Goal: Task Accomplishment & Management: Use online tool/utility

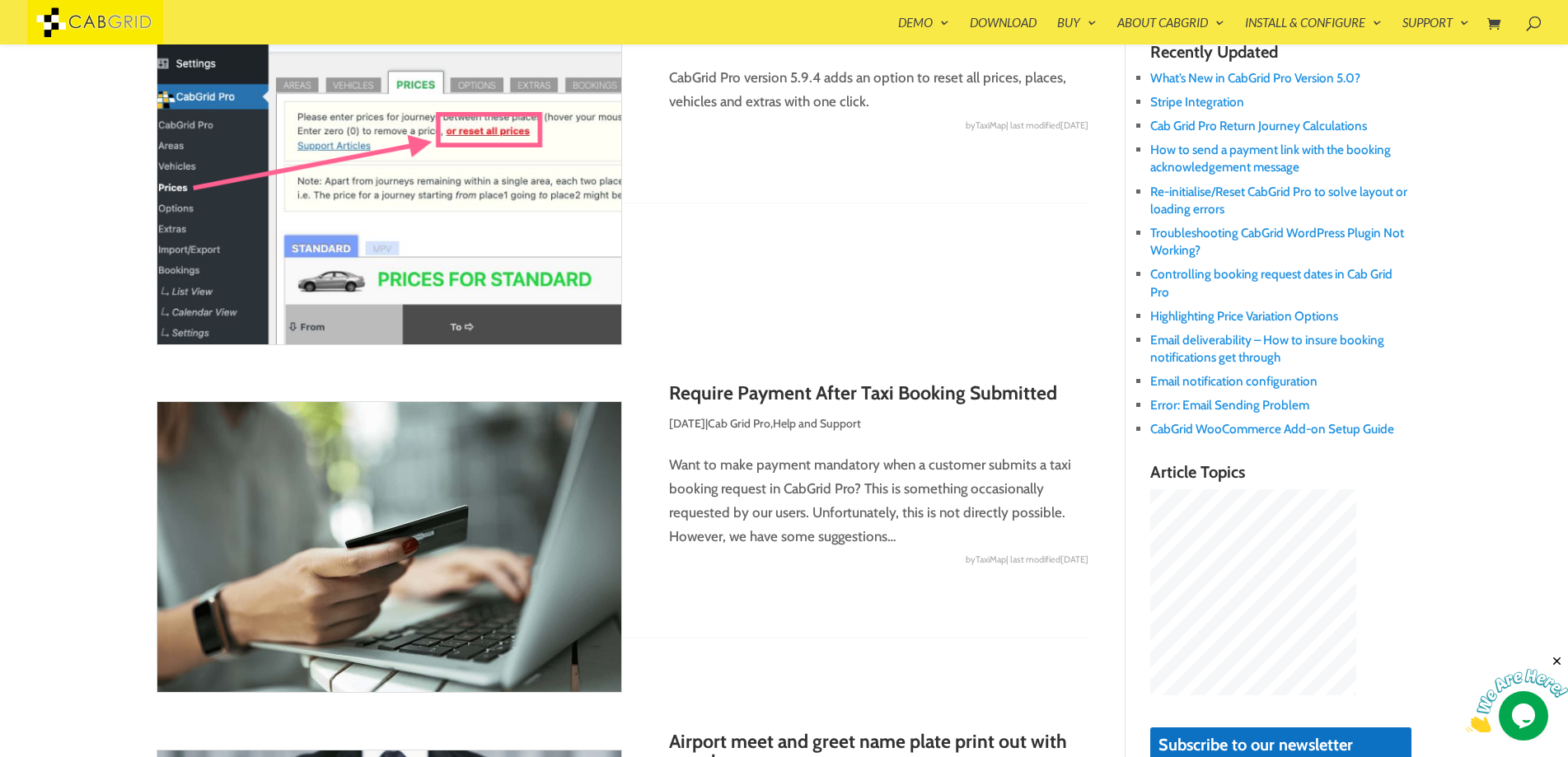
scroll to position [527, 0]
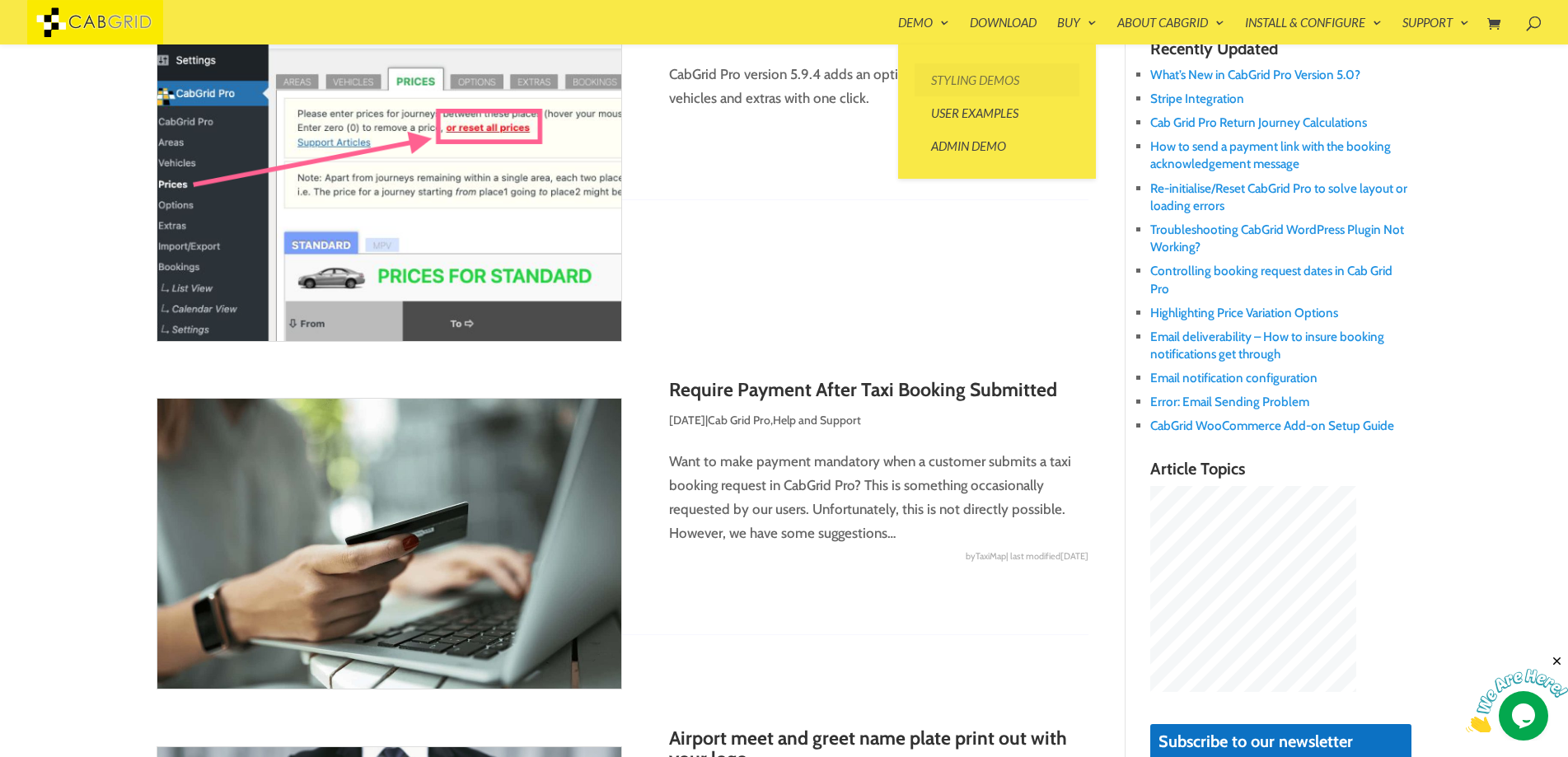
click at [937, 75] on link "Styling Demos" at bounding box center [996, 80] width 165 height 33
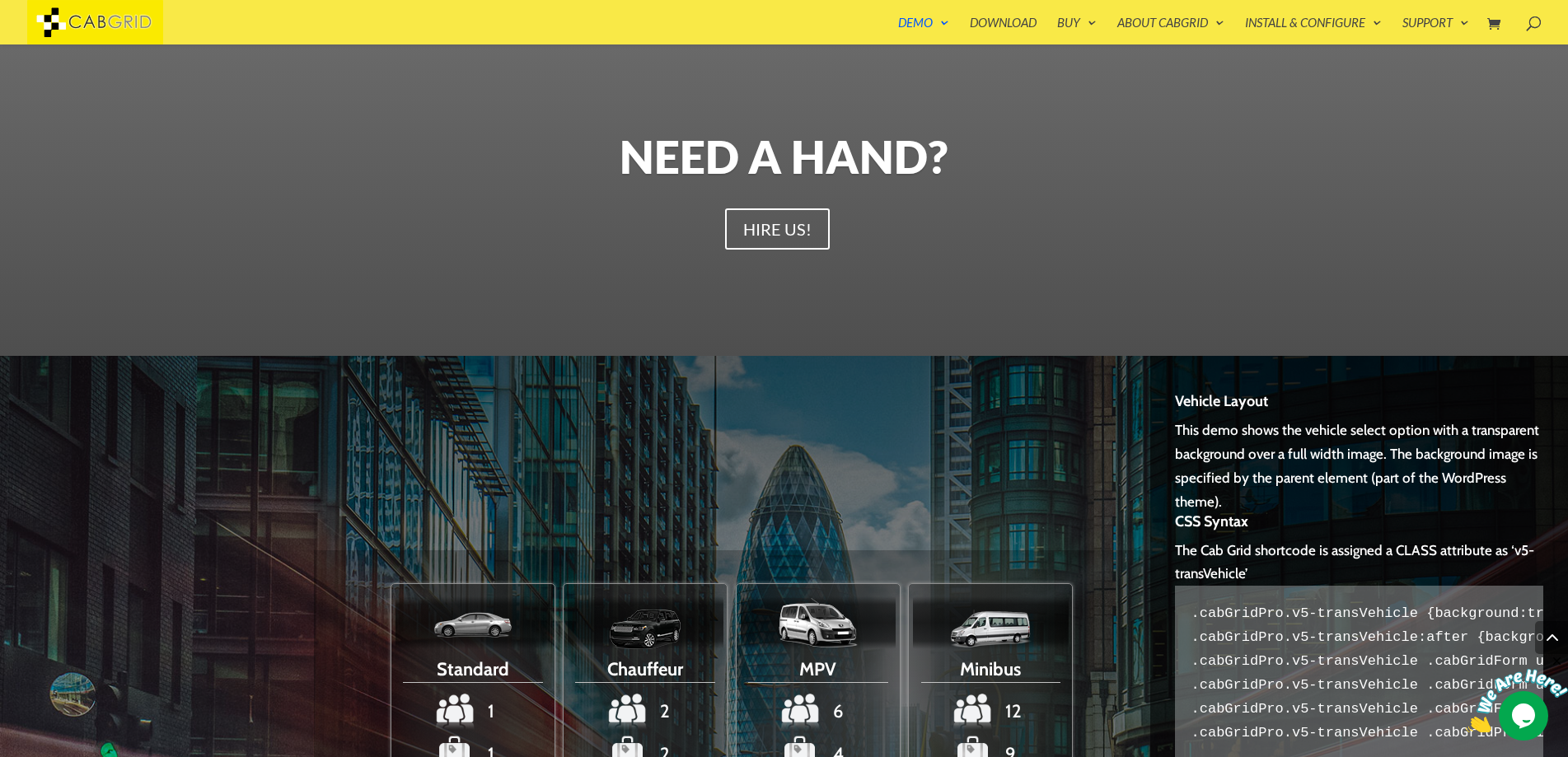
scroll to position [1976, 0]
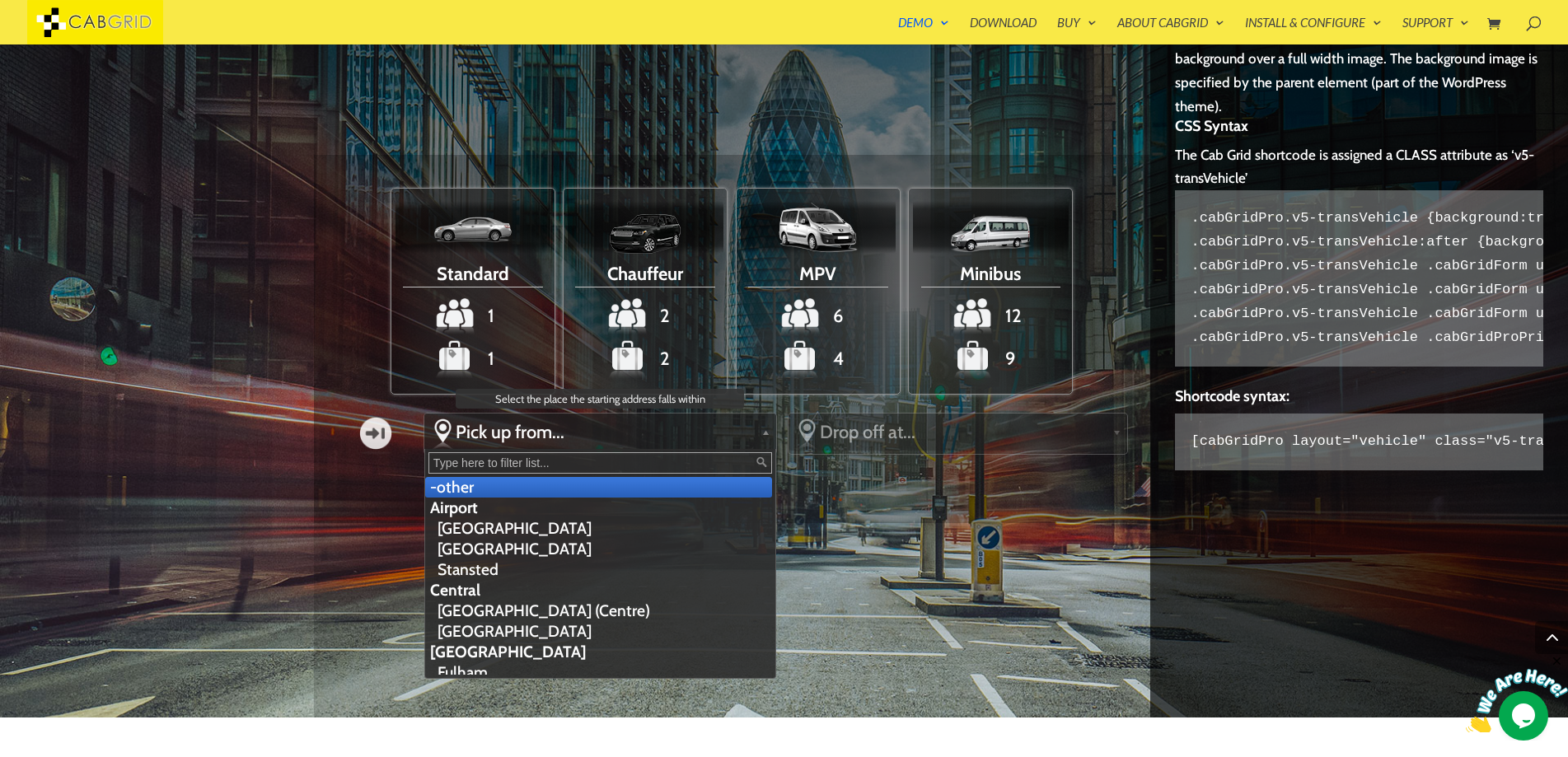
click at [515, 435] on span "Pick up from..." at bounding box center [605, 432] width 299 height 22
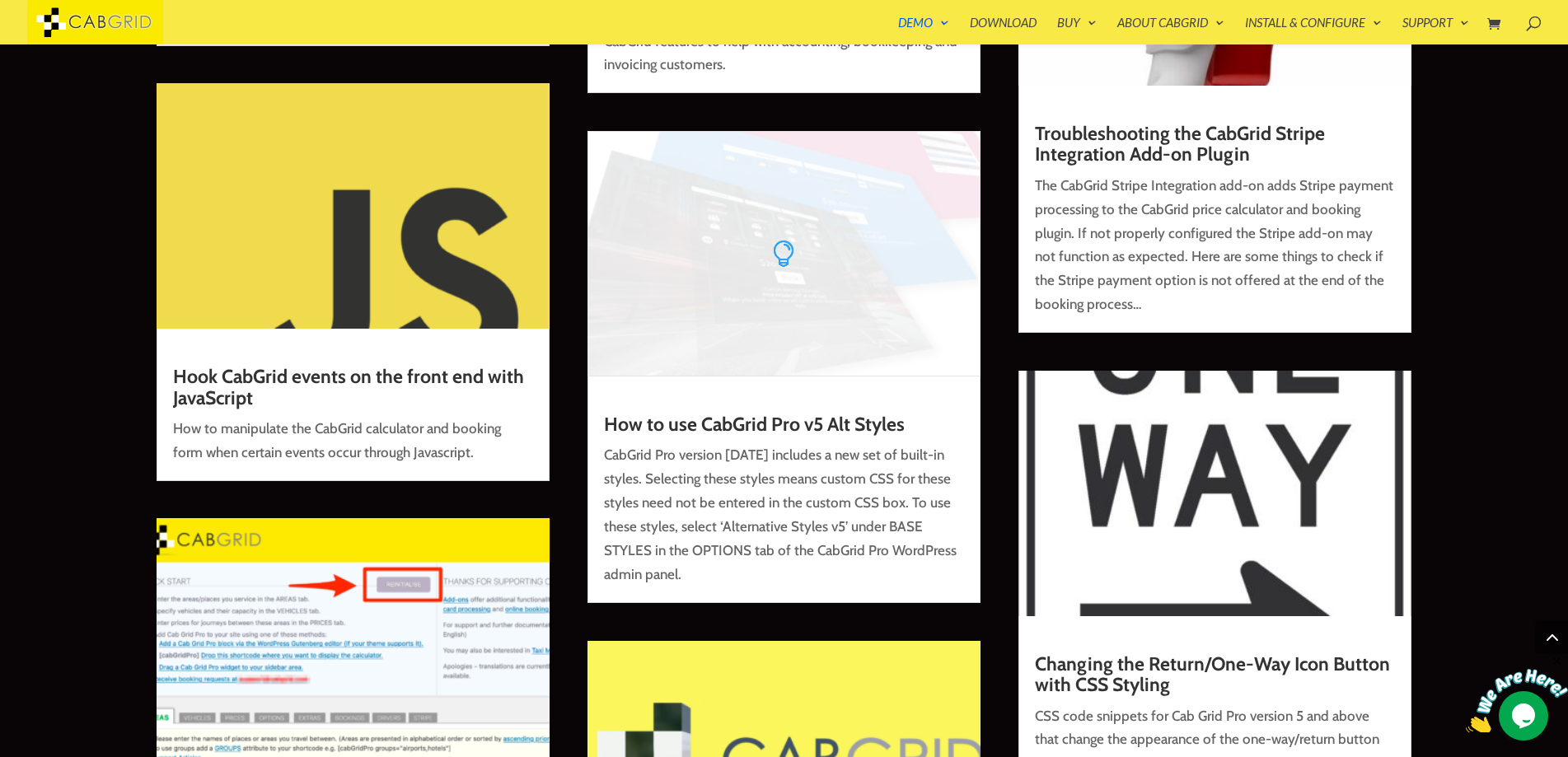
scroll to position [9326, 0]
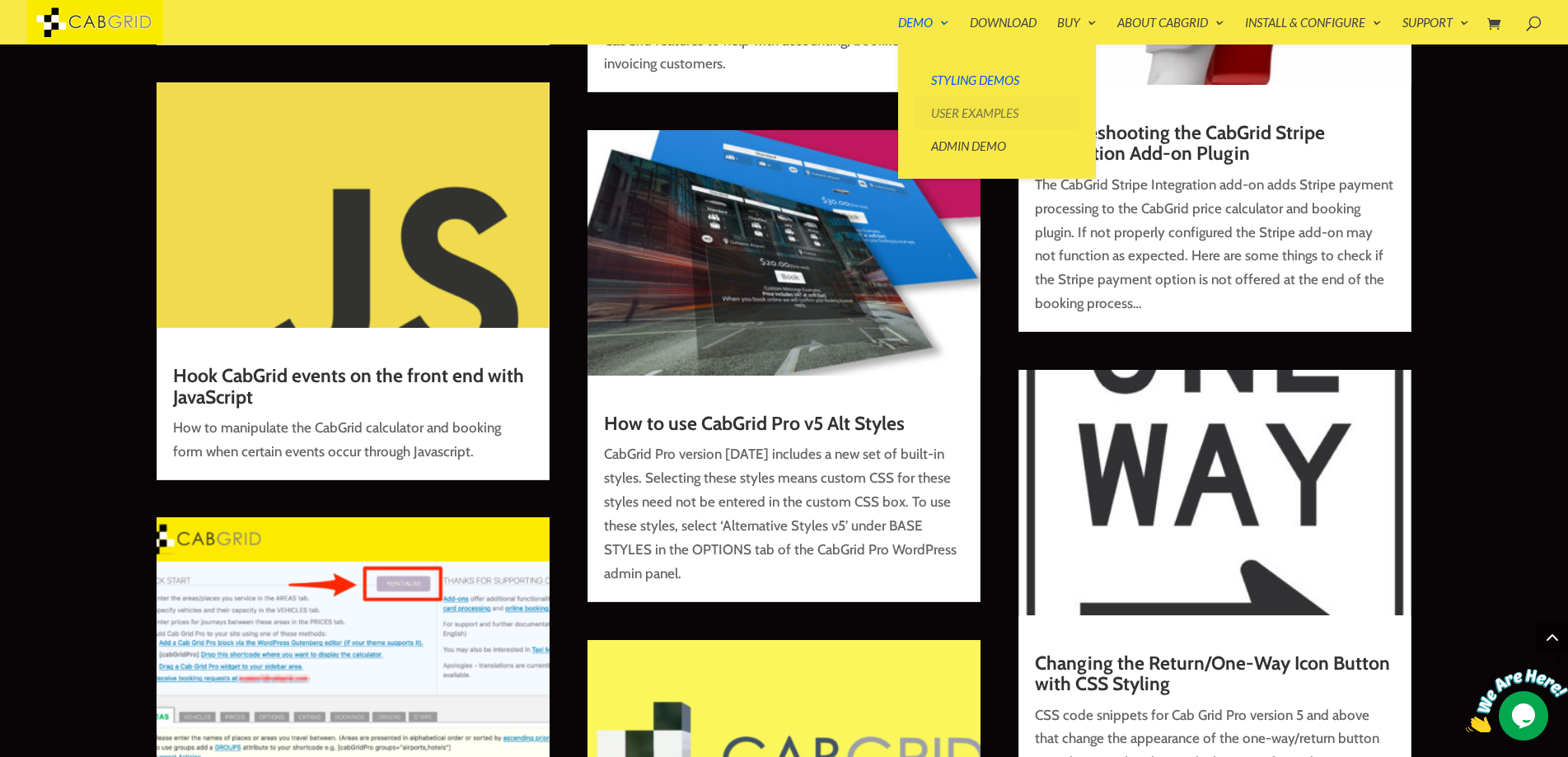
click at [934, 107] on link "User Examples" at bounding box center [996, 113] width 165 height 33
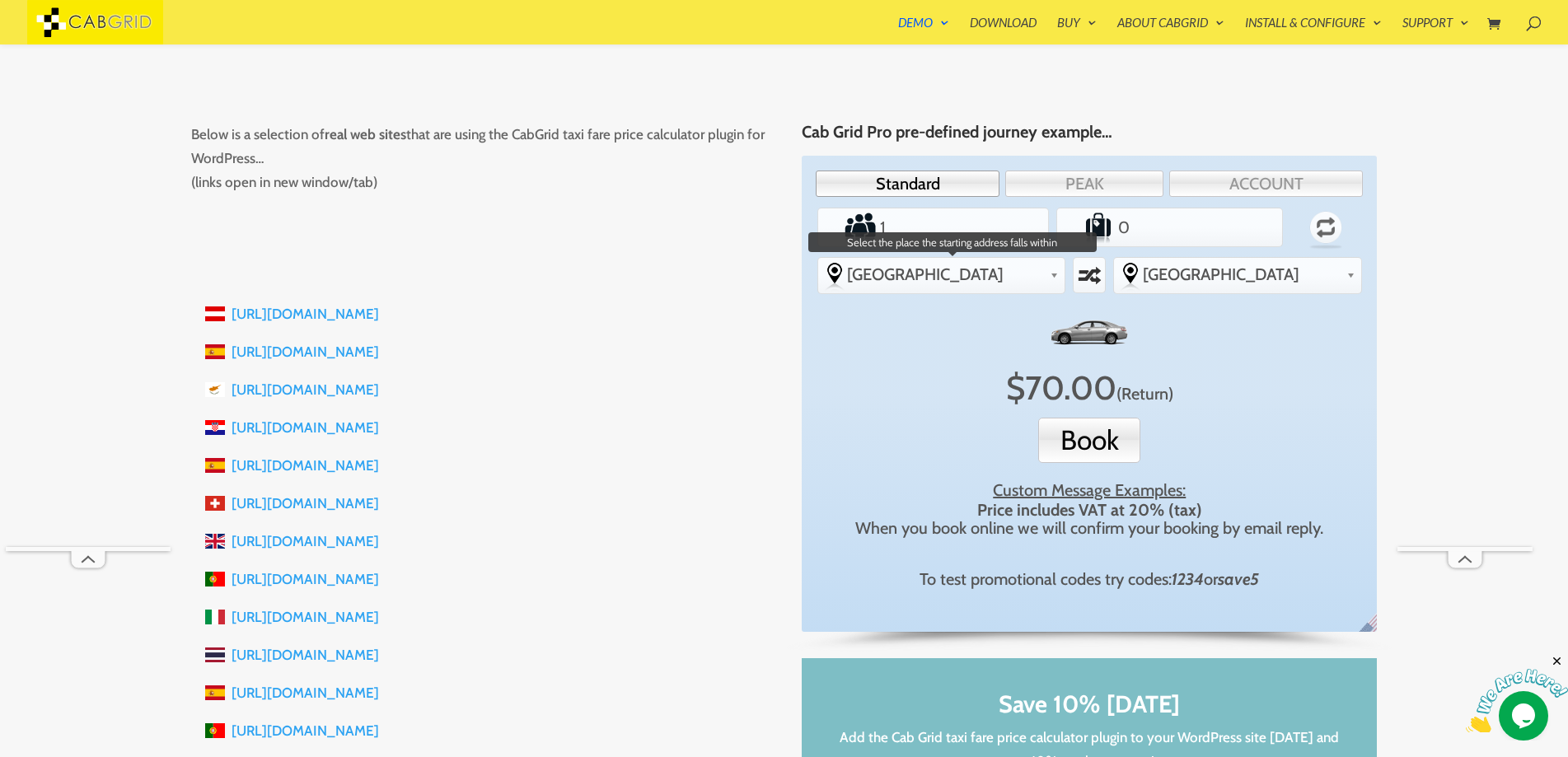
scroll to position [29, 0]
click at [944, 273] on span "[GEOGRAPHIC_DATA]" at bounding box center [946, 275] width 197 height 20
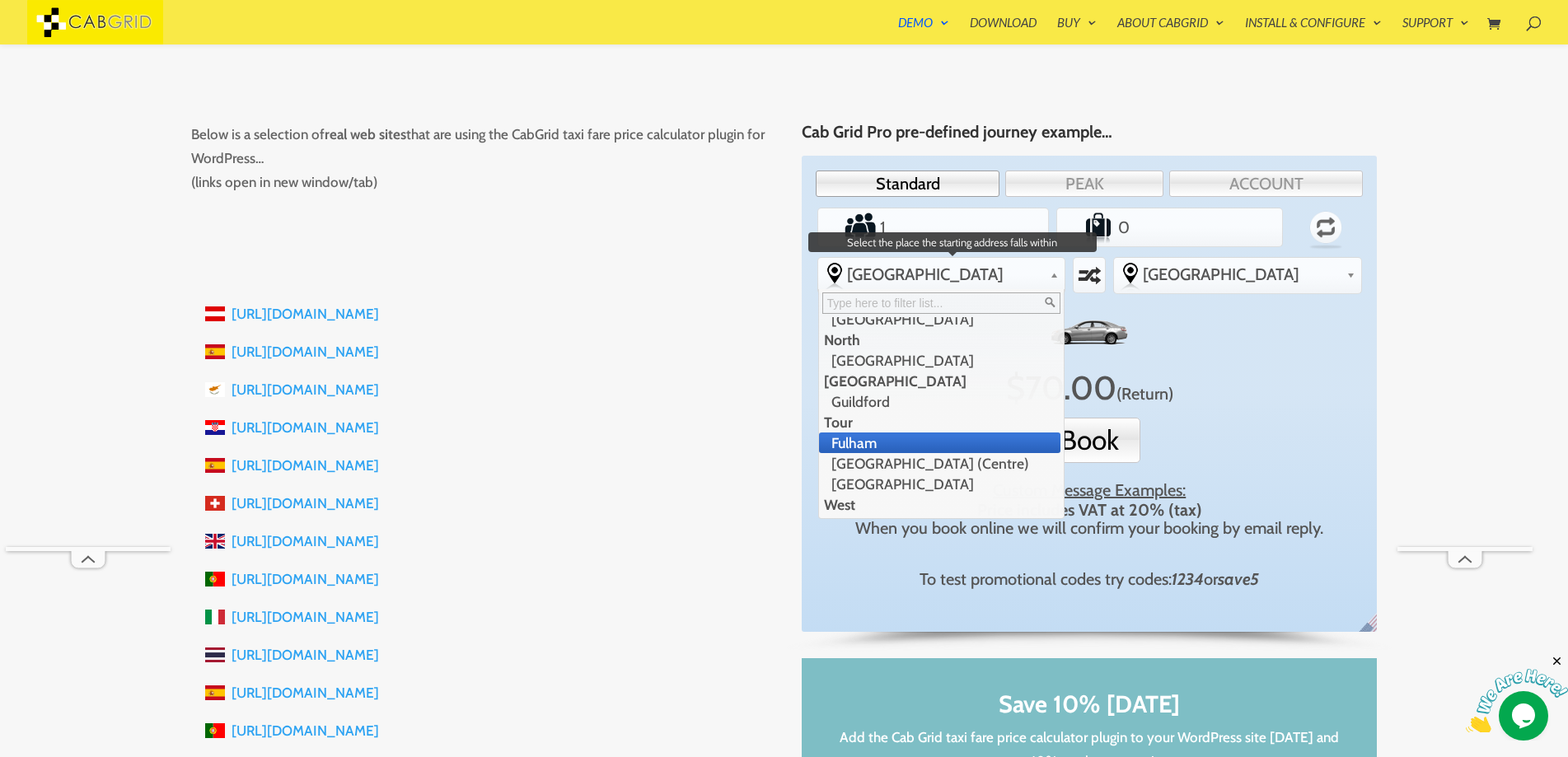
scroll to position [297, 0]
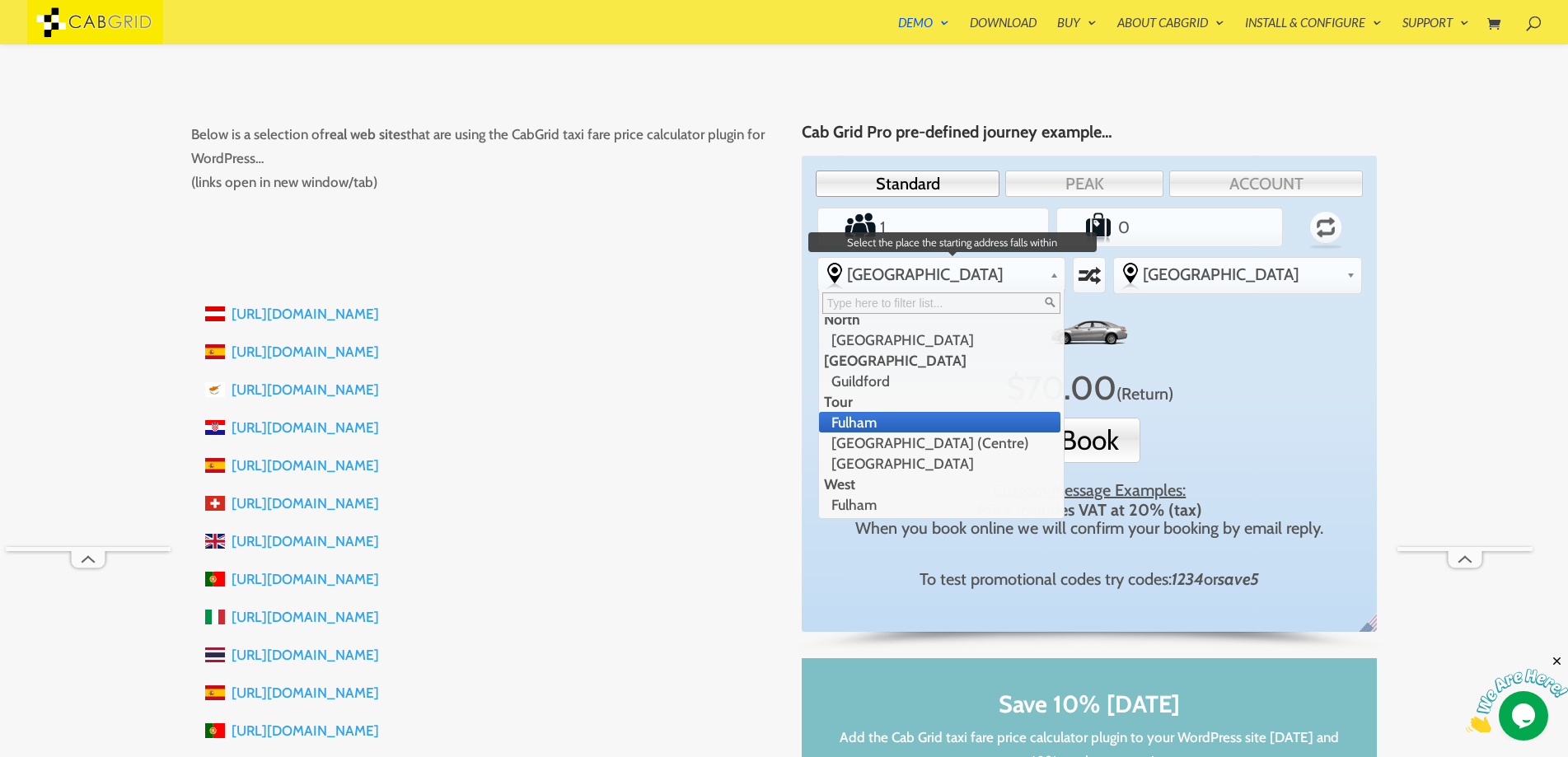
click at [920, 428] on li "Fulham" at bounding box center [940, 422] width 242 height 21
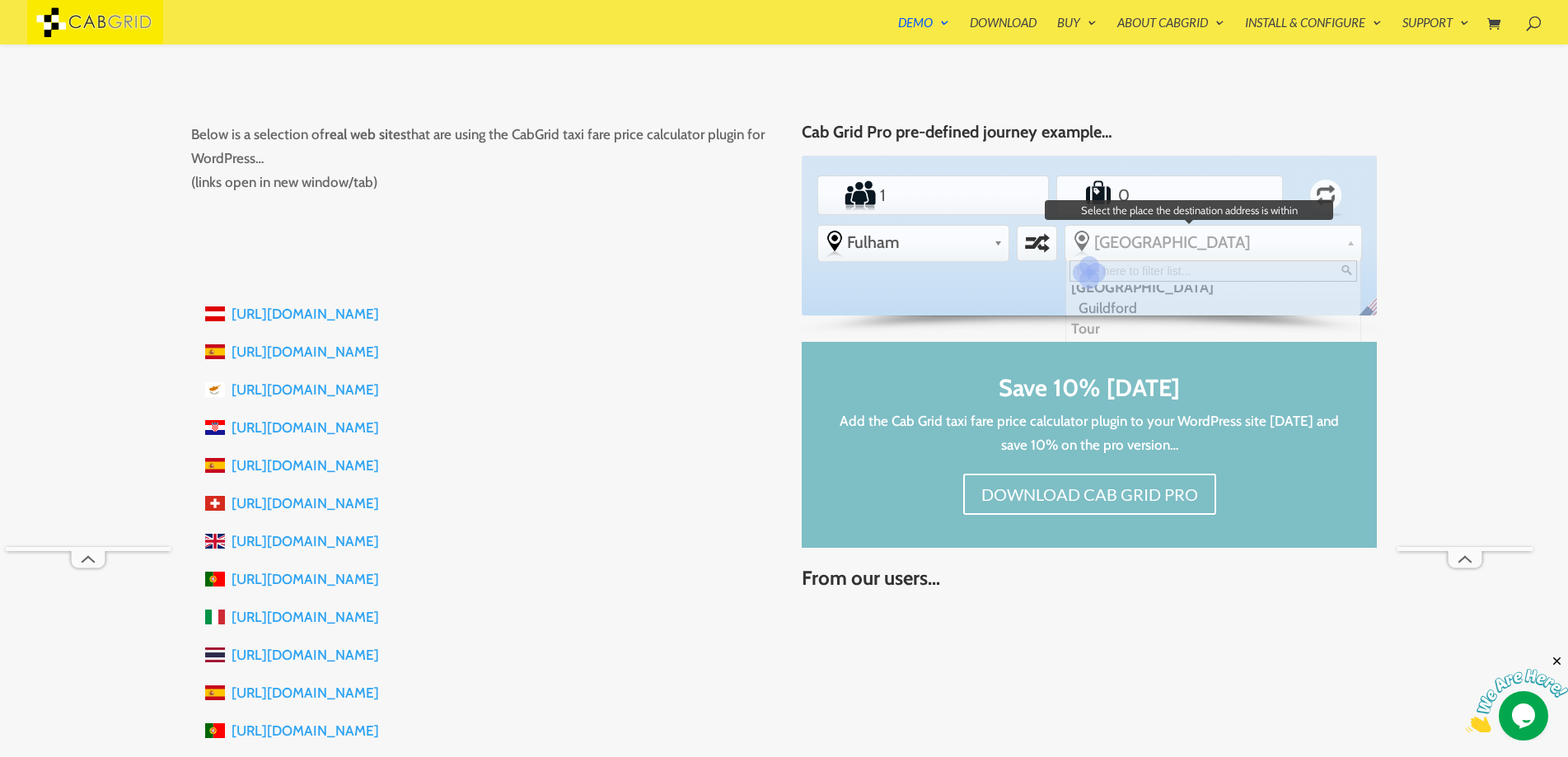
click at [1155, 237] on span "[GEOGRAPHIC_DATA]" at bounding box center [1217, 242] width 246 height 20
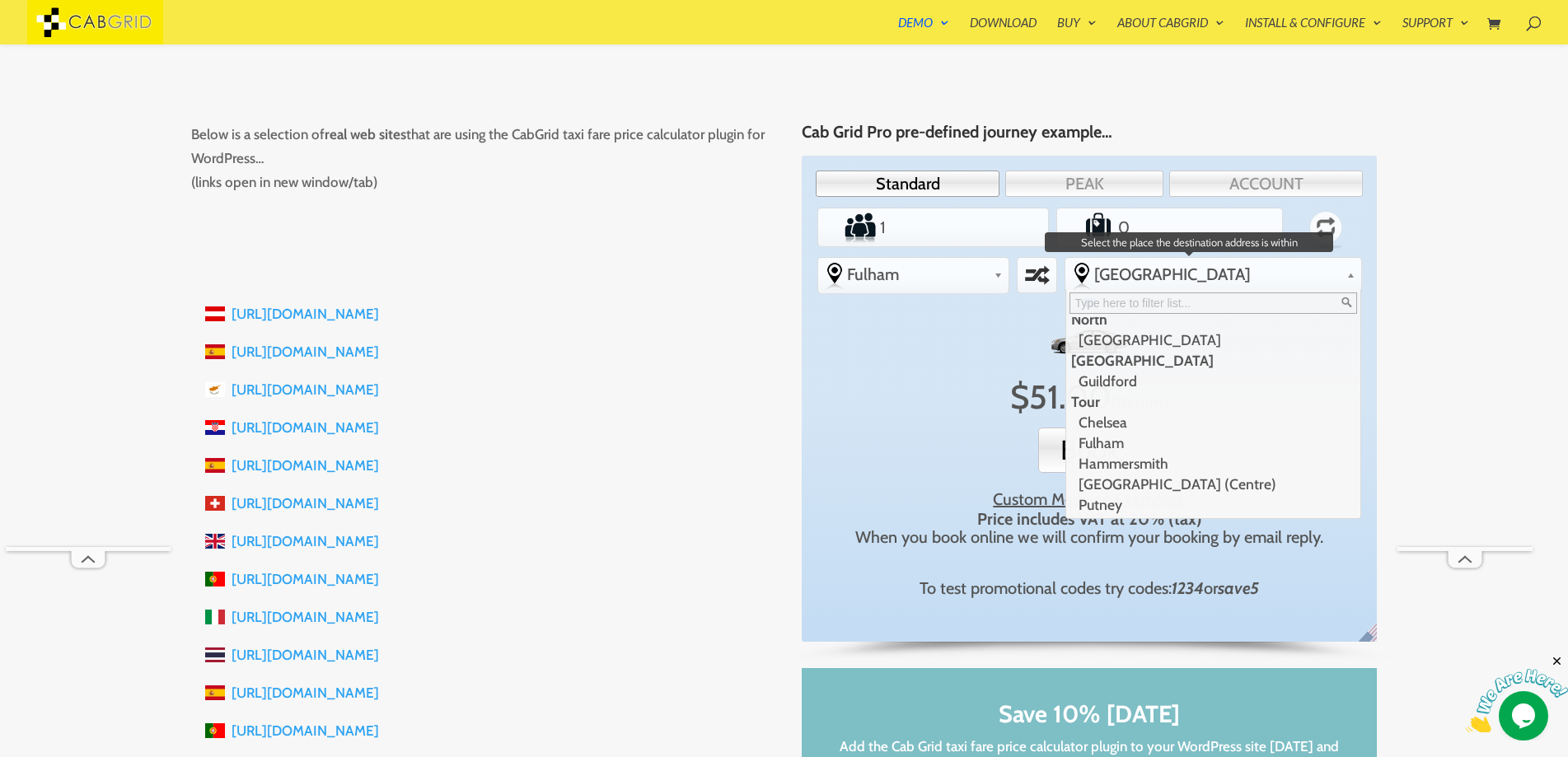
scroll to position [0, 0]
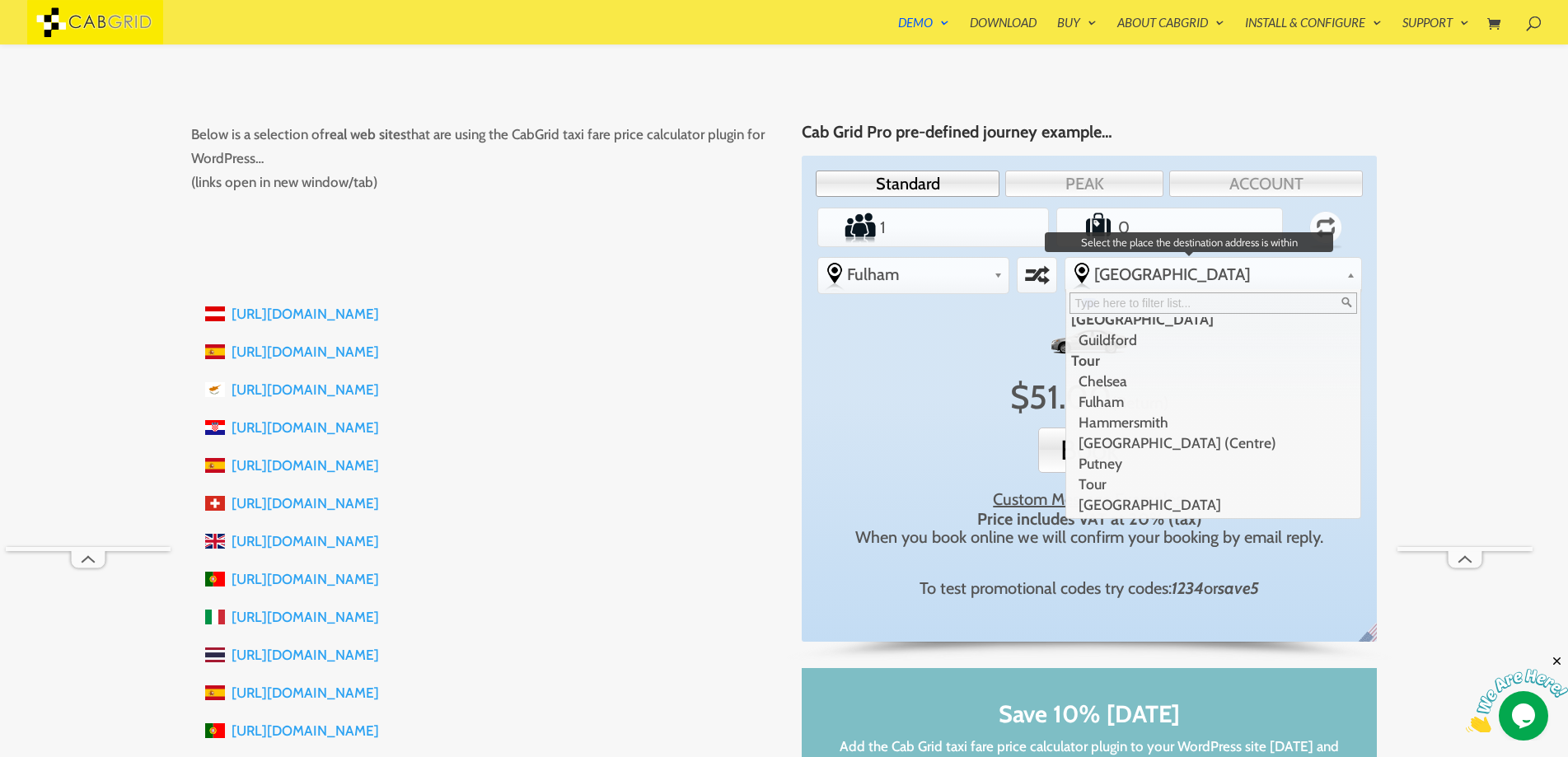
click at [1155, 309] on input "text" at bounding box center [1214, 304] width 288 height 22
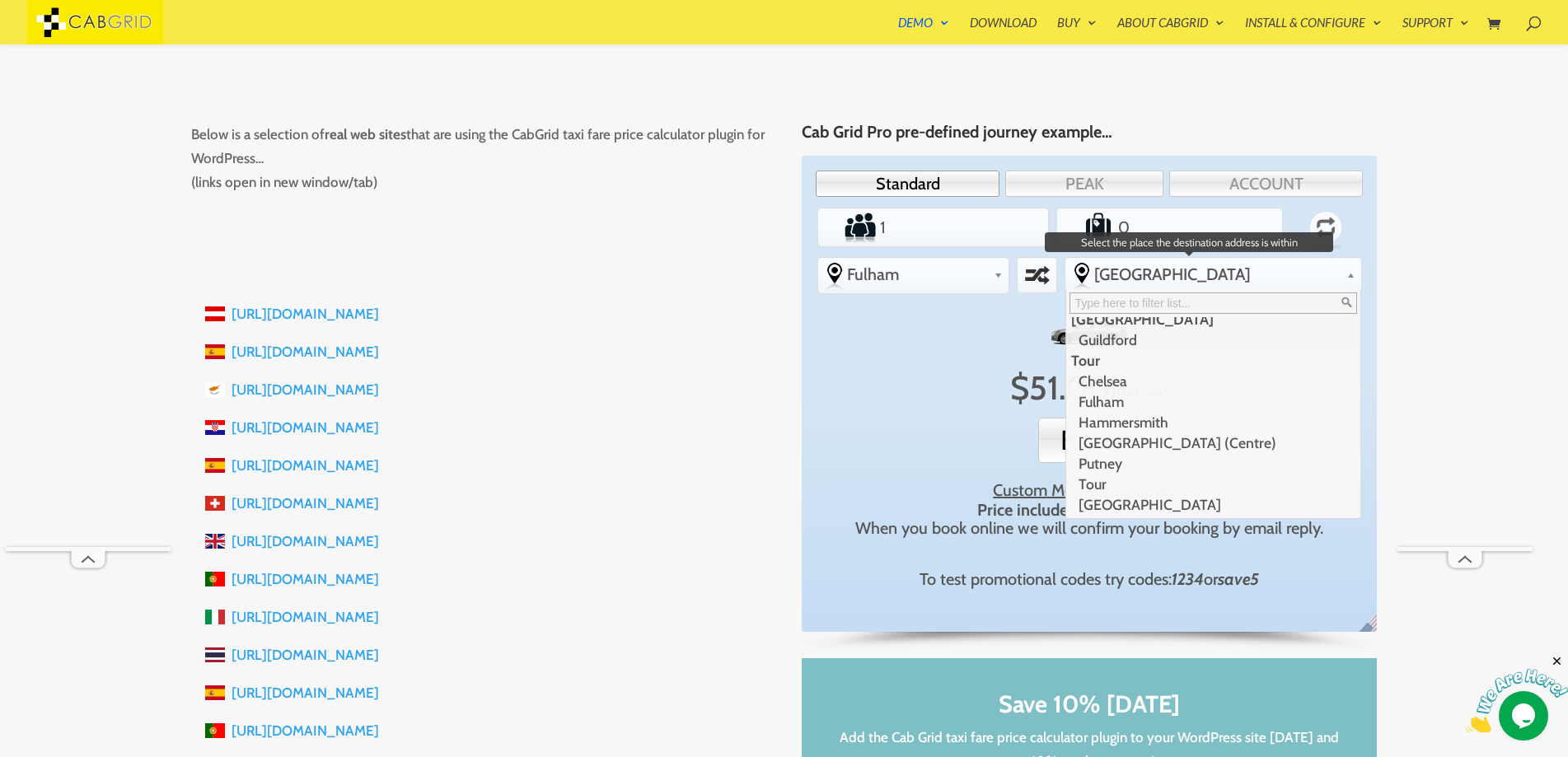
click at [1155, 309] on input "text" at bounding box center [1214, 304] width 288 height 22
click at [1149, 376] on li "Chelsea" at bounding box center [1212, 381] width 291 height 21
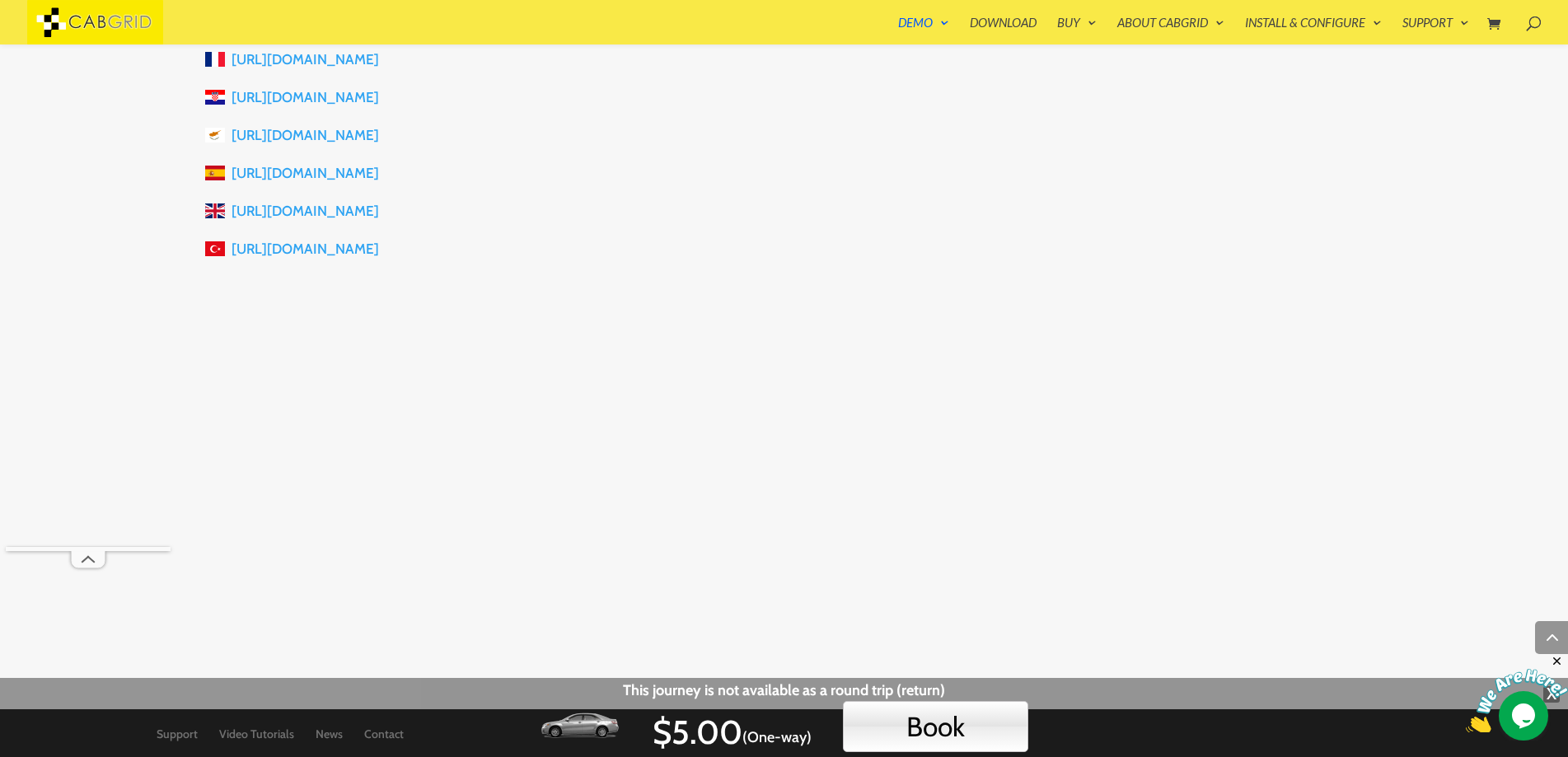
scroll to position [2197, 0]
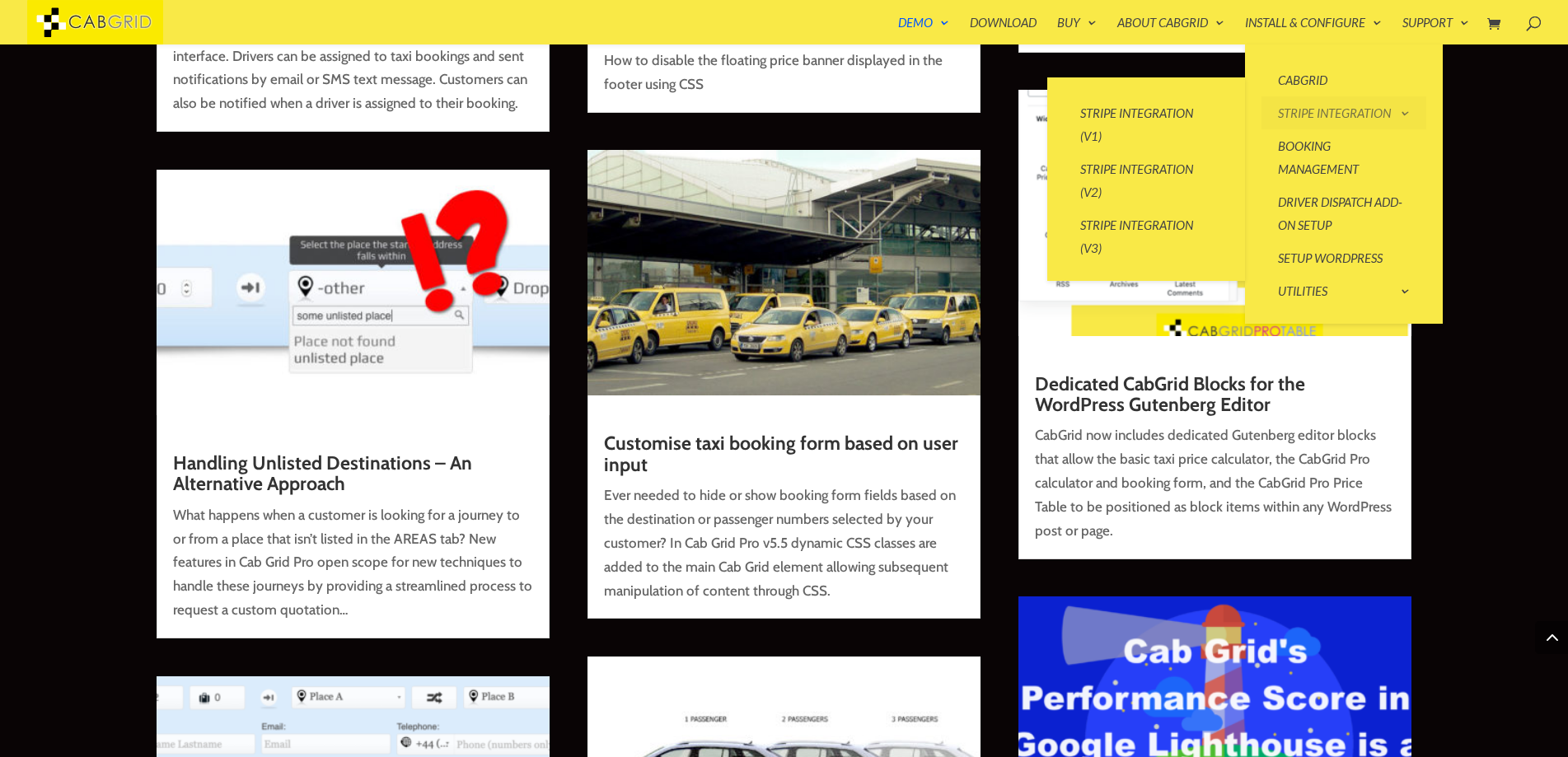
scroll to position [9326, 0]
